Goal: Task Accomplishment & Management: Manage account settings

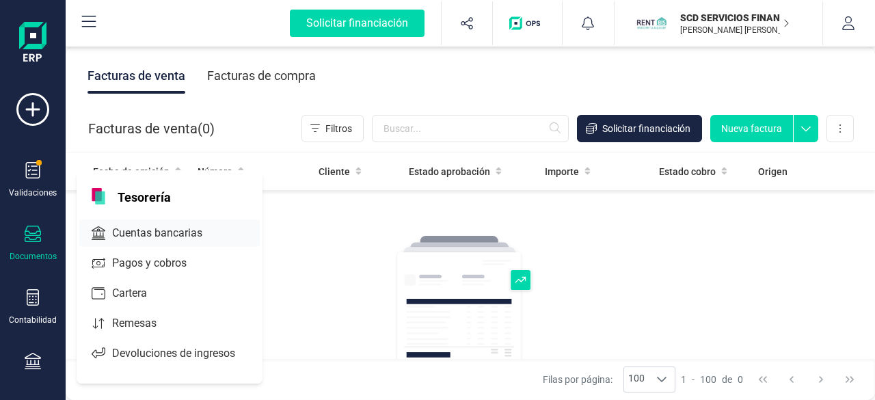
scroll to position [137, 0]
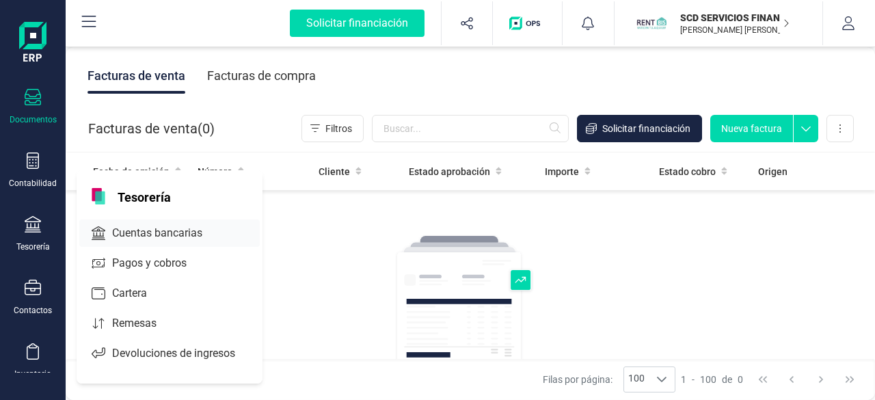
click at [162, 228] on span "Cuentas bancarias" at bounding box center [167, 233] width 120 height 16
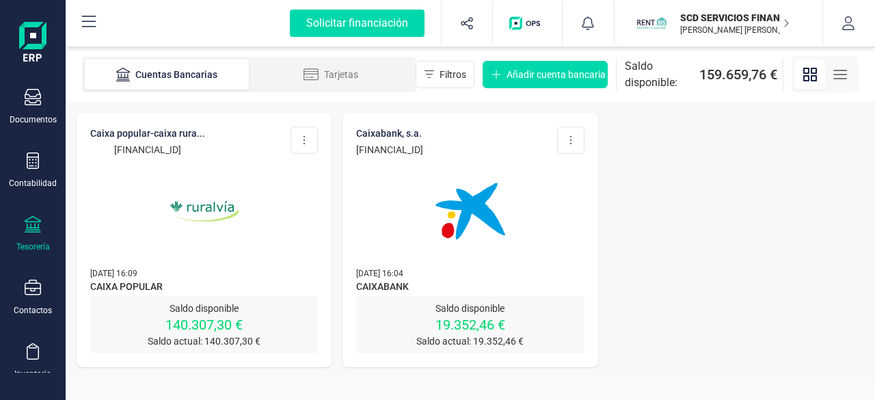
click at [742, 21] on p "SCD SERVICIOS FINANCIEROS SL" at bounding box center [735, 18] width 109 height 14
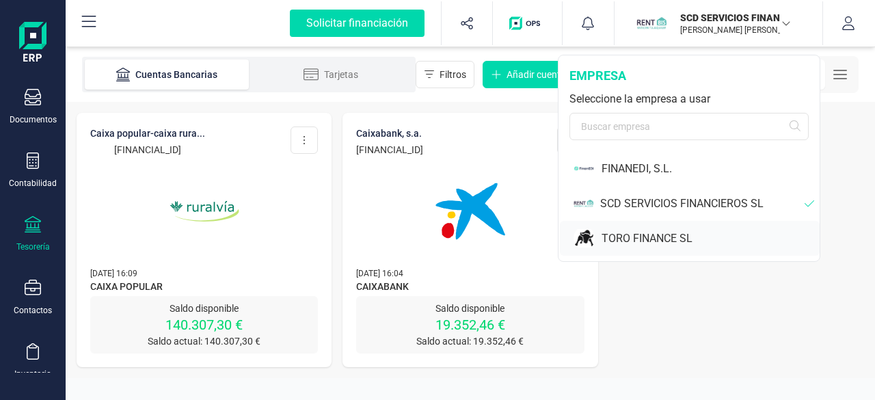
click at [637, 235] on div "TORO FINANCE SL" at bounding box center [711, 238] width 218 height 16
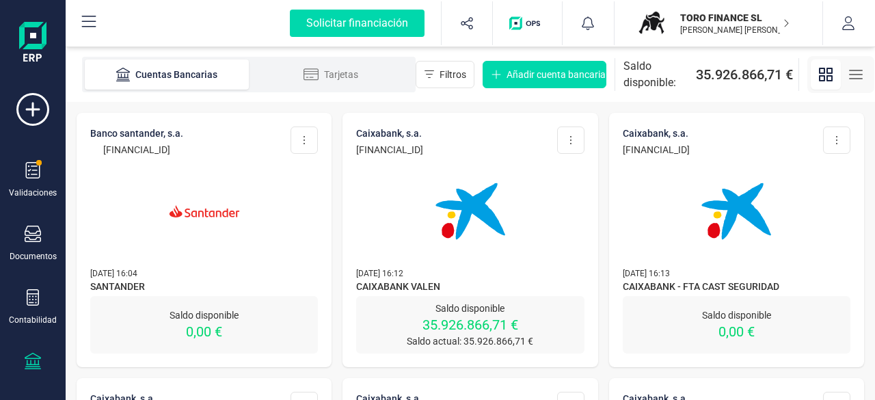
click at [473, 215] on img at bounding box center [470, 211] width 115 height 115
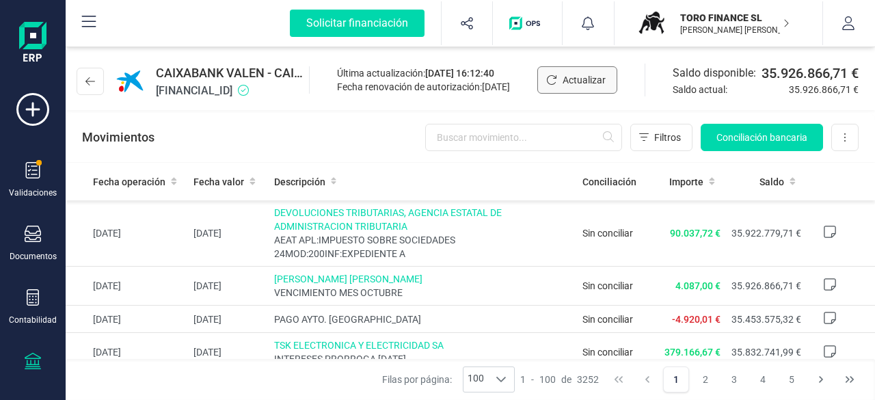
click at [576, 76] on span "Actualizar" at bounding box center [584, 80] width 43 height 14
